Goal: Information Seeking & Learning: Find specific fact

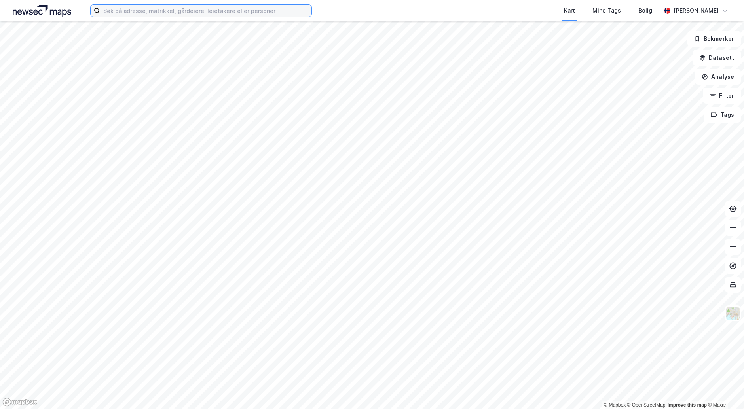
click at [201, 14] on input at bounding box center [205, 11] width 211 height 12
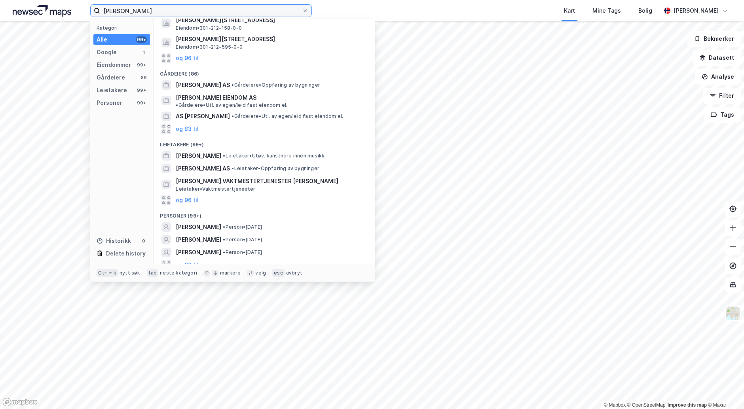
scroll to position [66, 0]
type input "[PERSON_NAME]"
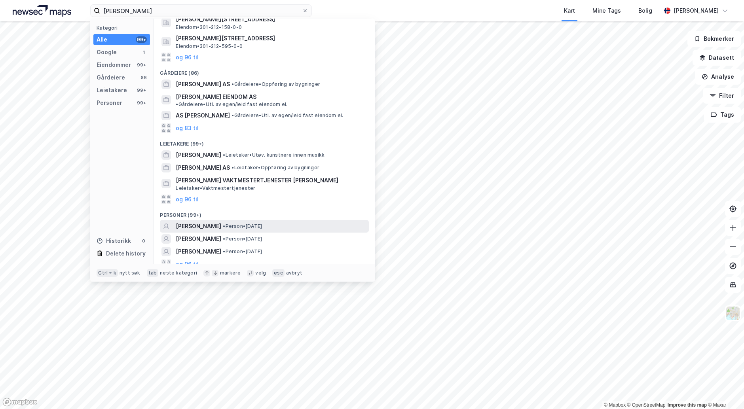
click at [258, 223] on span "• Person • [DATE]" at bounding box center [242, 226] width 39 height 6
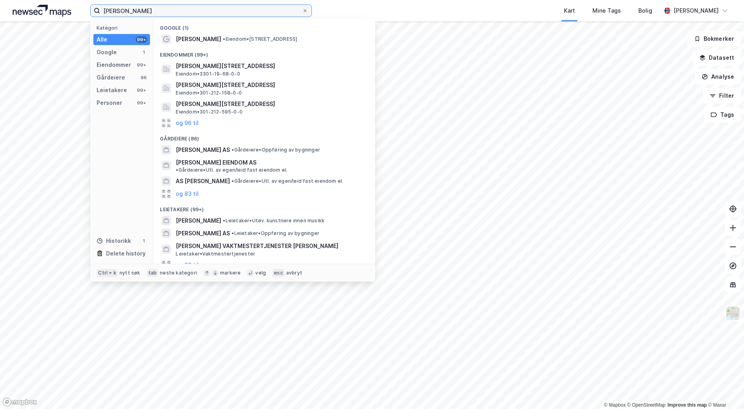
click at [208, 11] on input "[PERSON_NAME]" at bounding box center [201, 11] width 202 height 12
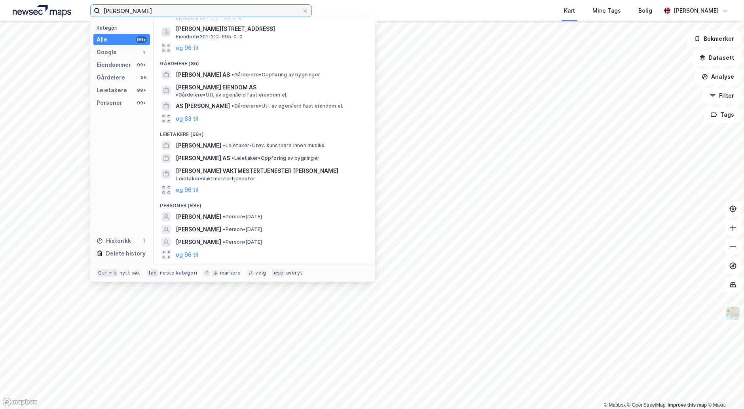
scroll to position [93, 0]
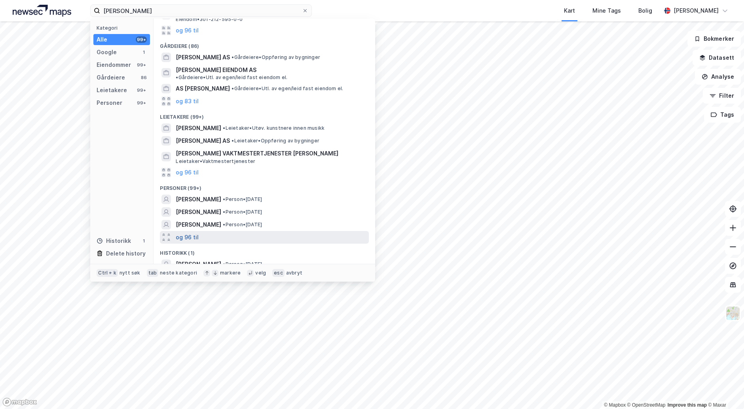
click at [187, 233] on button "og 96 til" at bounding box center [187, 238] width 23 height 10
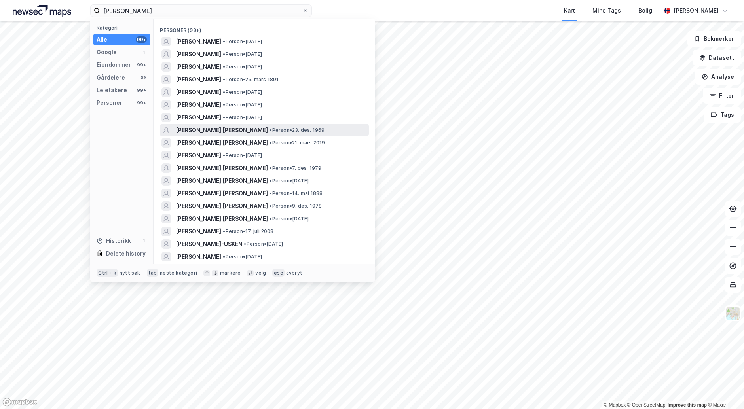
scroll to position [251, 0]
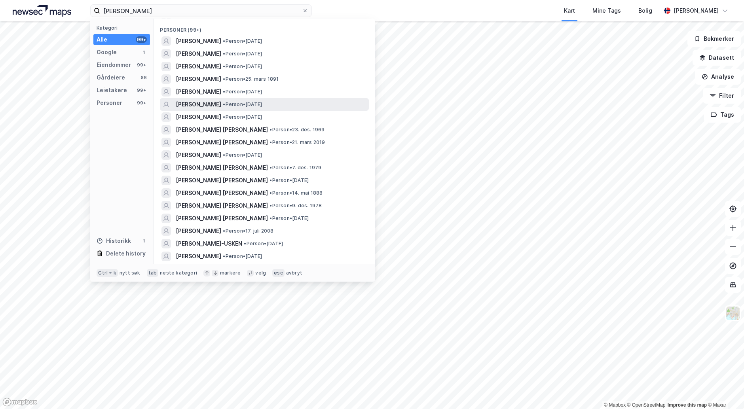
click at [262, 101] on span "• Person • [DATE]" at bounding box center [242, 104] width 39 height 6
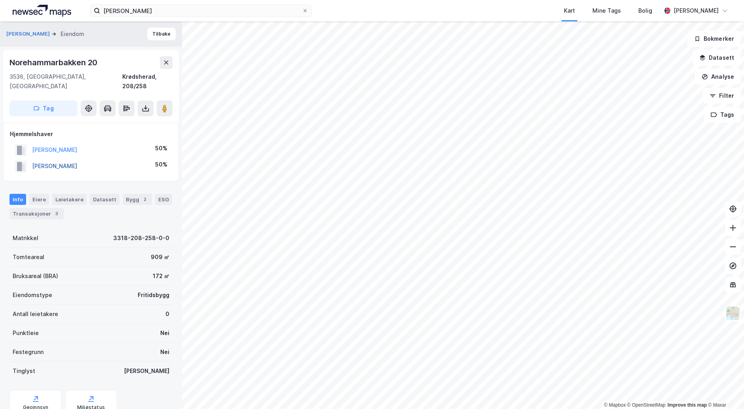
drag, startPoint x: 110, startPoint y: 158, endPoint x: 32, endPoint y: 156, distance: 77.6
click at [32, 158] on div "[PERSON_NAME] 50%" at bounding box center [91, 166] width 162 height 16
copy button "[PERSON_NAME]"
